Goal: Information Seeking & Learning: Compare options

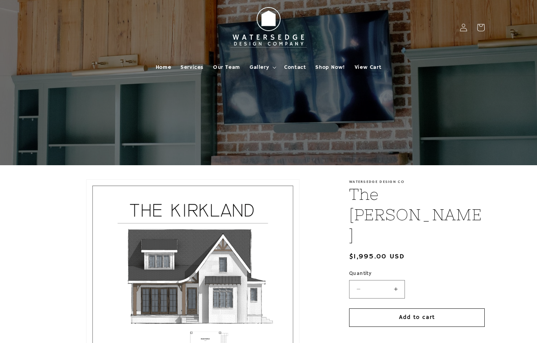
click at [165, 67] on span "Home" at bounding box center [163, 67] width 15 height 7
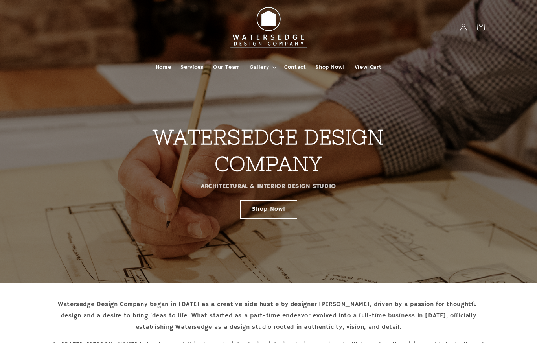
click at [279, 208] on link "Shop Now!" at bounding box center [268, 209] width 57 height 18
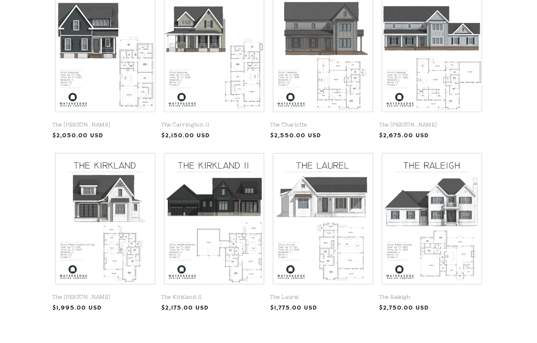
scroll to position [237, 0]
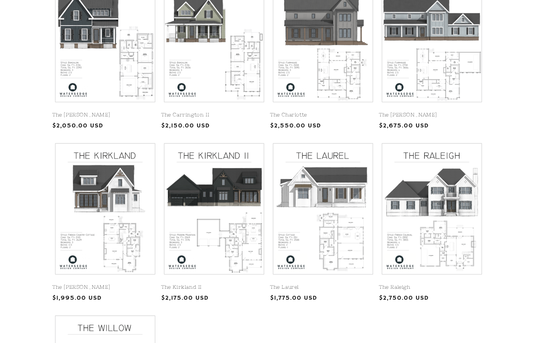
click at [233, 284] on link "The Kirkland II" at bounding box center [214, 287] width 106 height 7
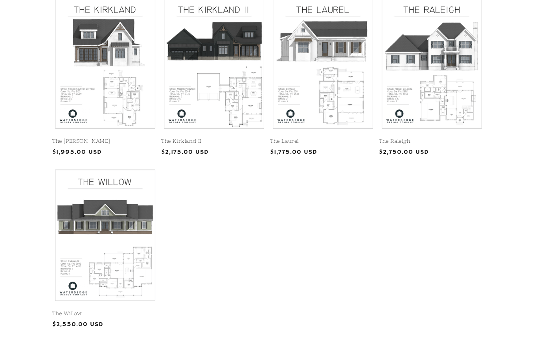
scroll to position [383, 0]
click at [120, 310] on link "The Willow" at bounding box center [105, 313] width 106 height 7
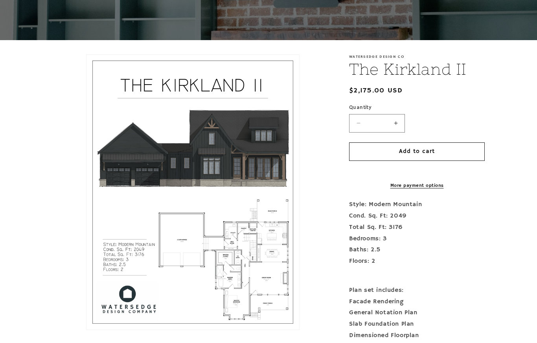
scroll to position [125, 0]
click at [86, 329] on button "Open media 1 in modal" at bounding box center [86, 329] width 0 height 0
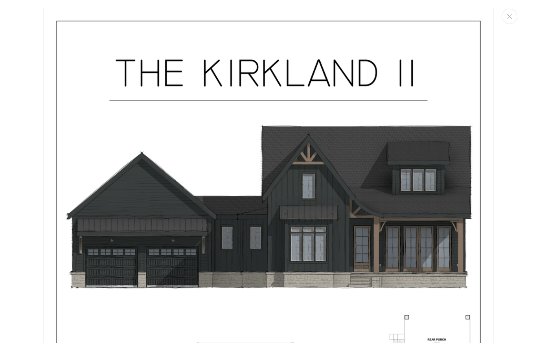
scroll to position [0, 0]
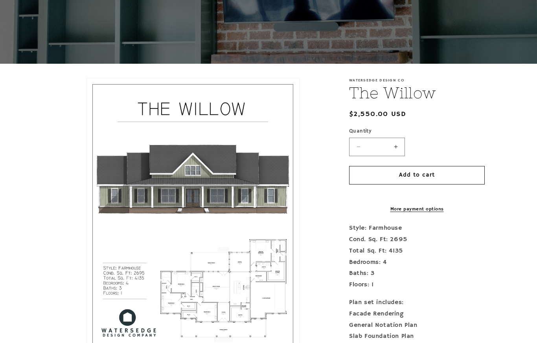
scroll to position [133, 0]
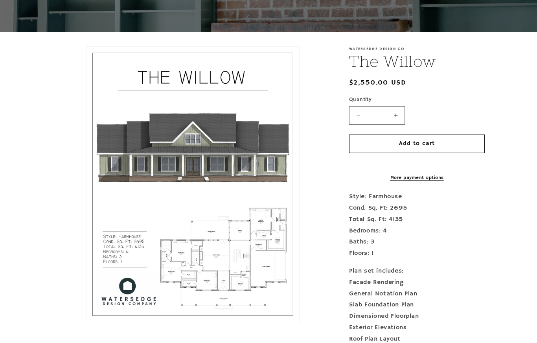
click at [86, 321] on button "Open media 1 in modal" at bounding box center [86, 321] width 0 height 0
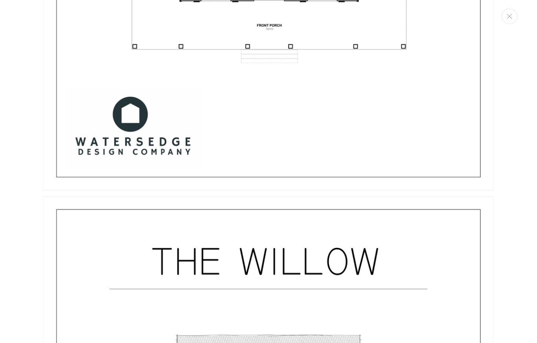
scroll to position [1482, 0]
